Goal: Find specific fact

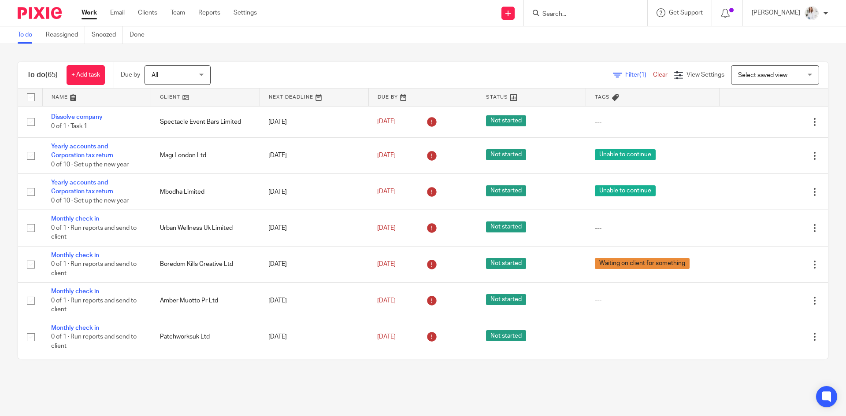
click at [560, 16] on input "Search" at bounding box center [581, 15] width 79 height 8
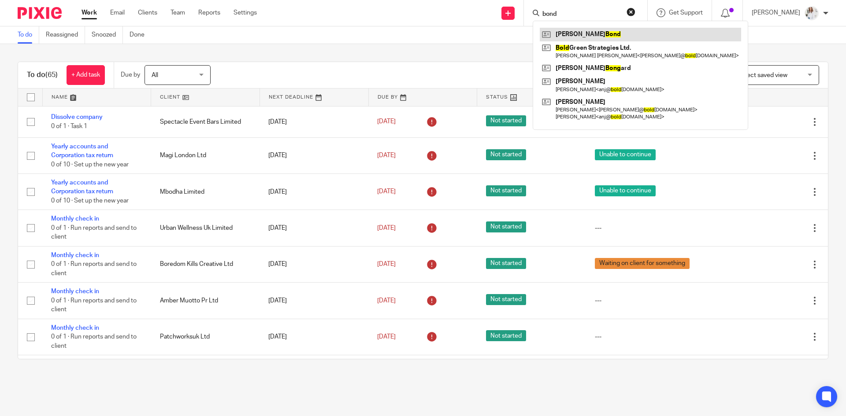
type input "bond"
click at [594, 38] on link at bounding box center [640, 34] width 201 height 13
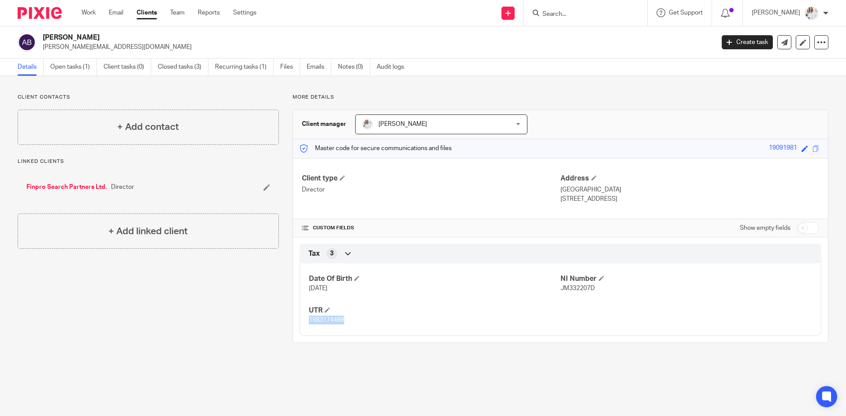
drag, startPoint x: 343, startPoint y: 322, endPoint x: 304, endPoint y: 323, distance: 39.2
click at [304, 323] on div "Date Of Birth [DATE] NI Number JM332207D UTR 1983174469" at bounding box center [561, 296] width 522 height 79
copy span "1983174469"
